Goal: Task Accomplishment & Management: Manage account settings

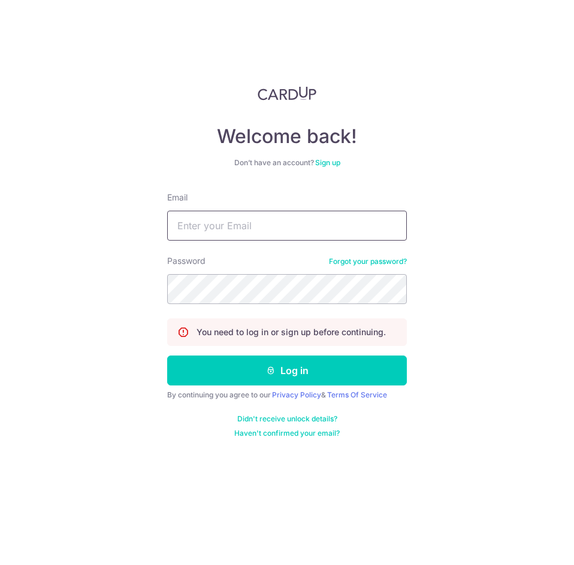
click at [224, 230] on input "Email" at bounding box center [287, 226] width 240 height 30
type input "[EMAIL_ADDRESS][DOMAIN_NAME]"
click at [340, 216] on input "[EMAIL_ADDRESS][DOMAIN_NAME]" at bounding box center [287, 226] width 240 height 30
drag, startPoint x: 349, startPoint y: 232, endPoint x: 190, endPoint y: 255, distance: 160.4
click at [190, 255] on form "Email contact@eyebracesclinic.com Password Forgot your password? You need to lo…" at bounding box center [287, 315] width 240 height 247
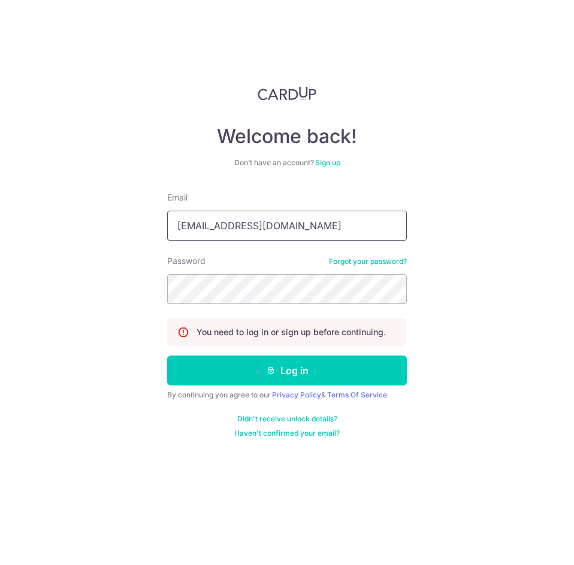
click at [338, 227] on input "[EMAIL_ADDRESS][DOMAIN_NAME]" at bounding box center [287, 226] width 240 height 30
drag, startPoint x: 355, startPoint y: 222, endPoint x: -199, endPoint y: 215, distance: 554.7
click at [0, 215] on html "Welcome back! Don’t have an account? Sign up Email contact@eyebracesclinic.com …" at bounding box center [287, 282] width 574 height 565
click at [167, 356] on button "Log in" at bounding box center [287, 371] width 240 height 30
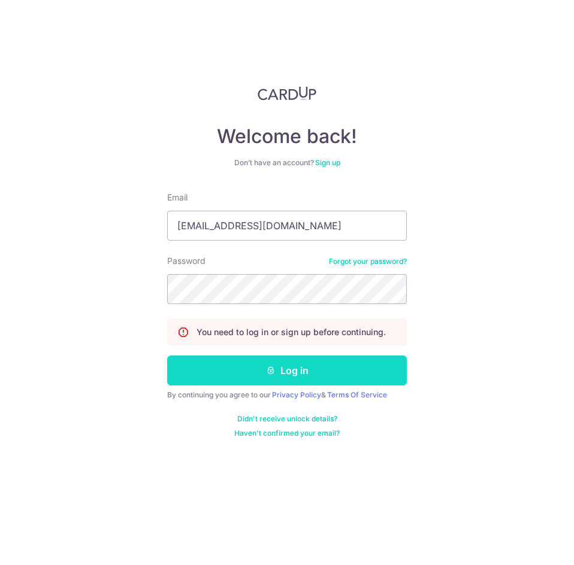
click at [301, 376] on button "Log in" at bounding box center [287, 371] width 240 height 30
